Goal: Find contact information: Obtain details needed to contact an individual or organization

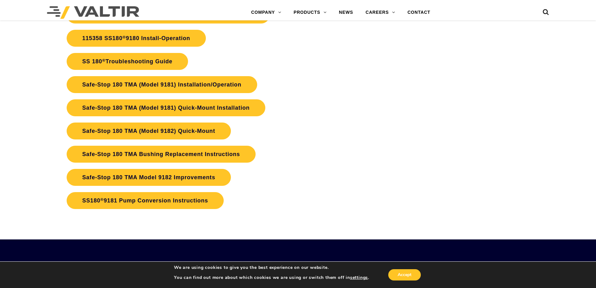
scroll to position [1345, 0]
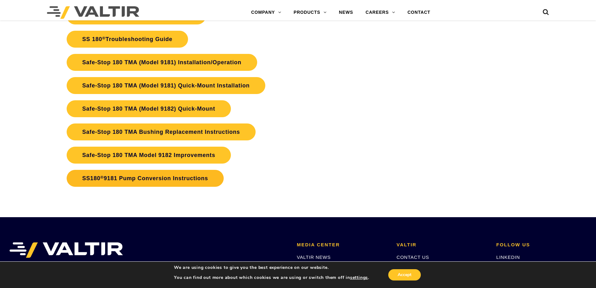
click at [128, 177] on link "SS180 ® 9181 Pump Conversion Instructions" at bounding box center [145, 178] width 157 height 17
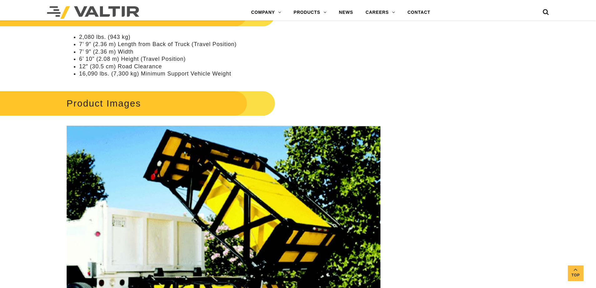
scroll to position [563, 0]
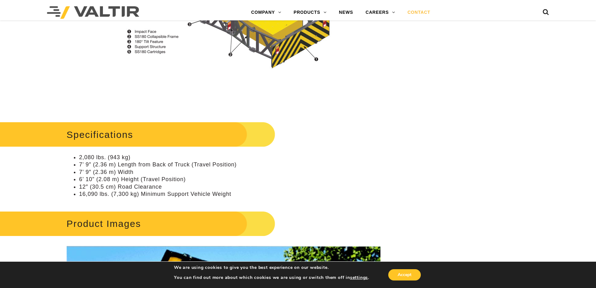
click at [420, 13] on link "CONTACT" at bounding box center [418, 12] width 35 height 13
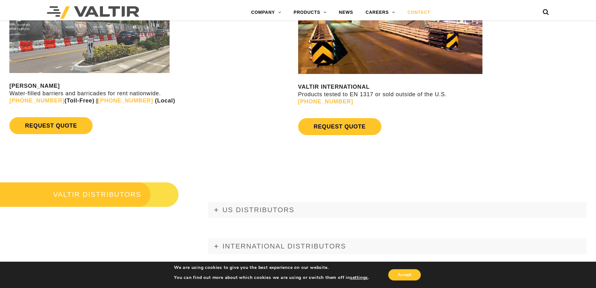
scroll to position [782, 0]
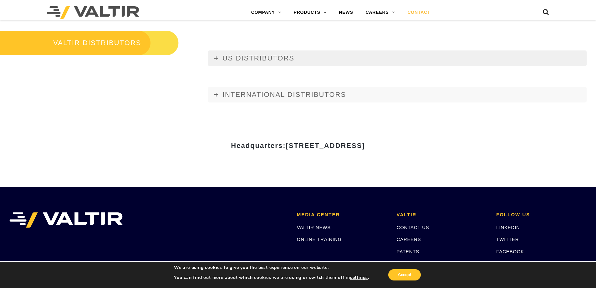
click at [252, 52] on link "US DISTRIBUTORS" at bounding box center [397, 58] width 379 height 16
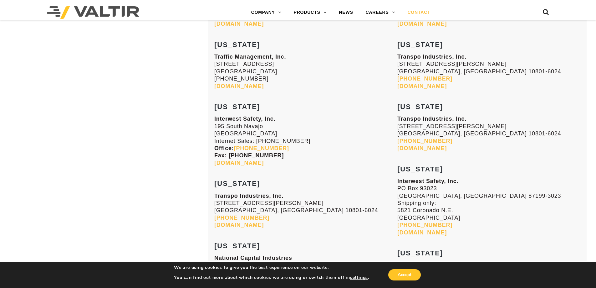
scroll to position [1189, 0]
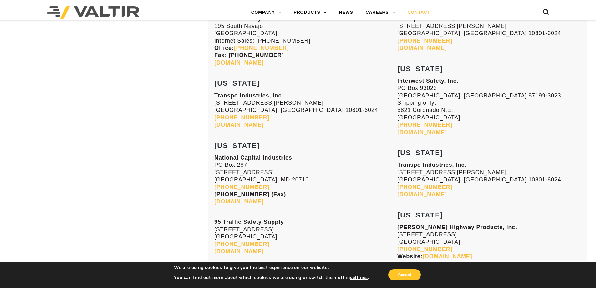
click at [425, 191] on link "transpo.com" at bounding box center [421, 194] width 49 height 6
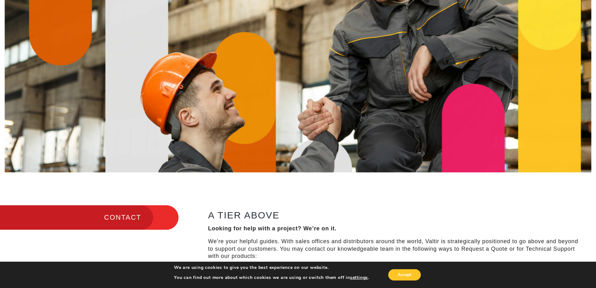
scroll to position [0, 0]
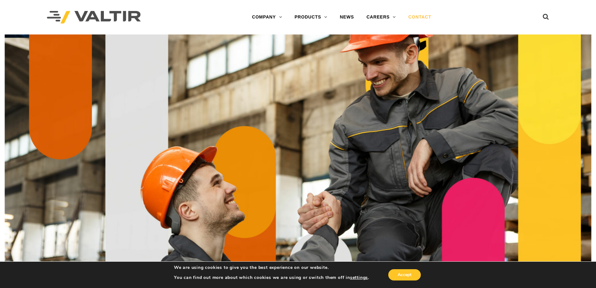
scroll to position [782, 0]
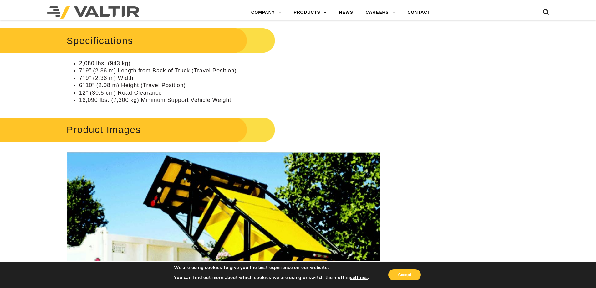
scroll to position [782, 0]
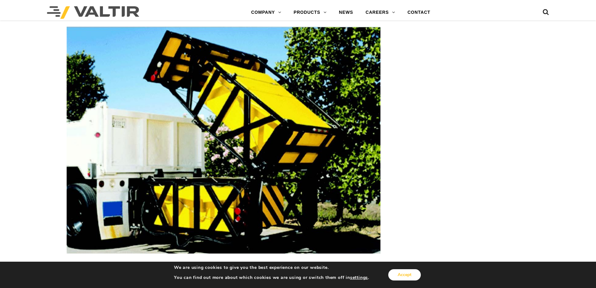
click at [406, 274] on button "Accept" at bounding box center [404, 274] width 33 height 11
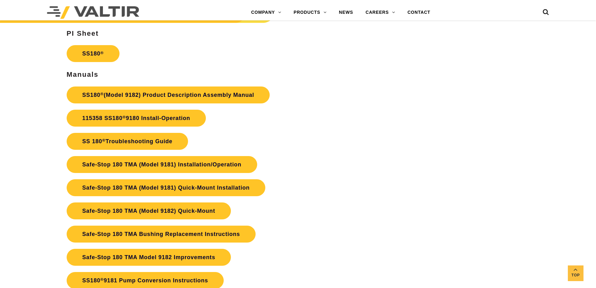
scroll to position [1275, 0]
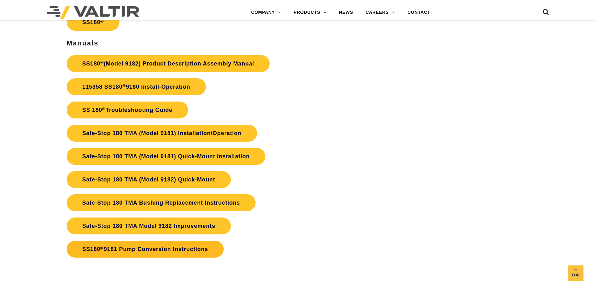
click at [171, 248] on link "SS180 ® 9181 Pump Conversion Instructions" at bounding box center [145, 248] width 157 height 17
